Goal: Transaction & Acquisition: Purchase product/service

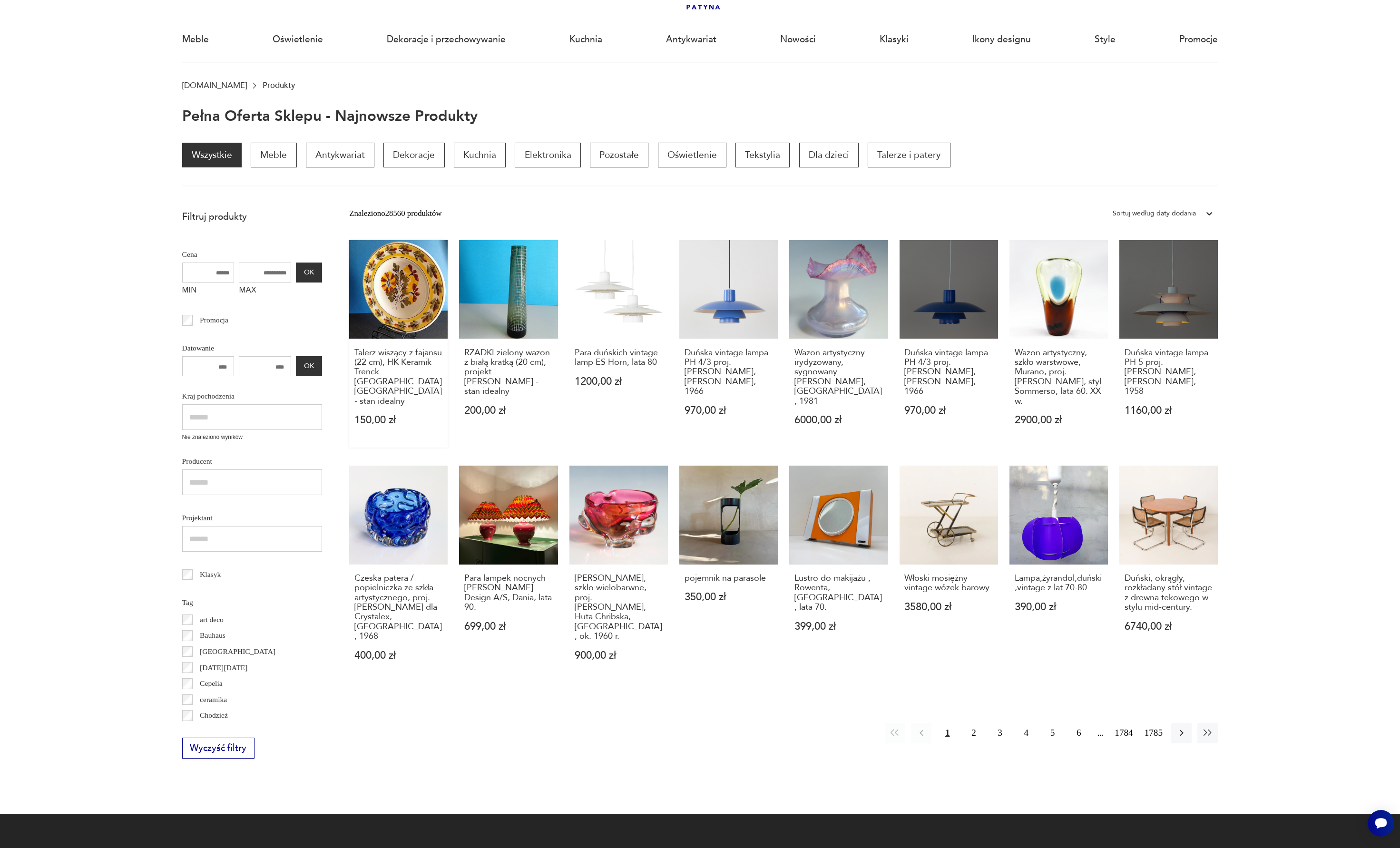
click at [412, 336] on link "Talerz wiszący z fajansu (22 cm), HK Keramik Trenck [GEOGRAPHIC_DATA] [GEOGRAPH…" at bounding box center [398, 344] width 99 height 207
